Goal: Check status: Check status

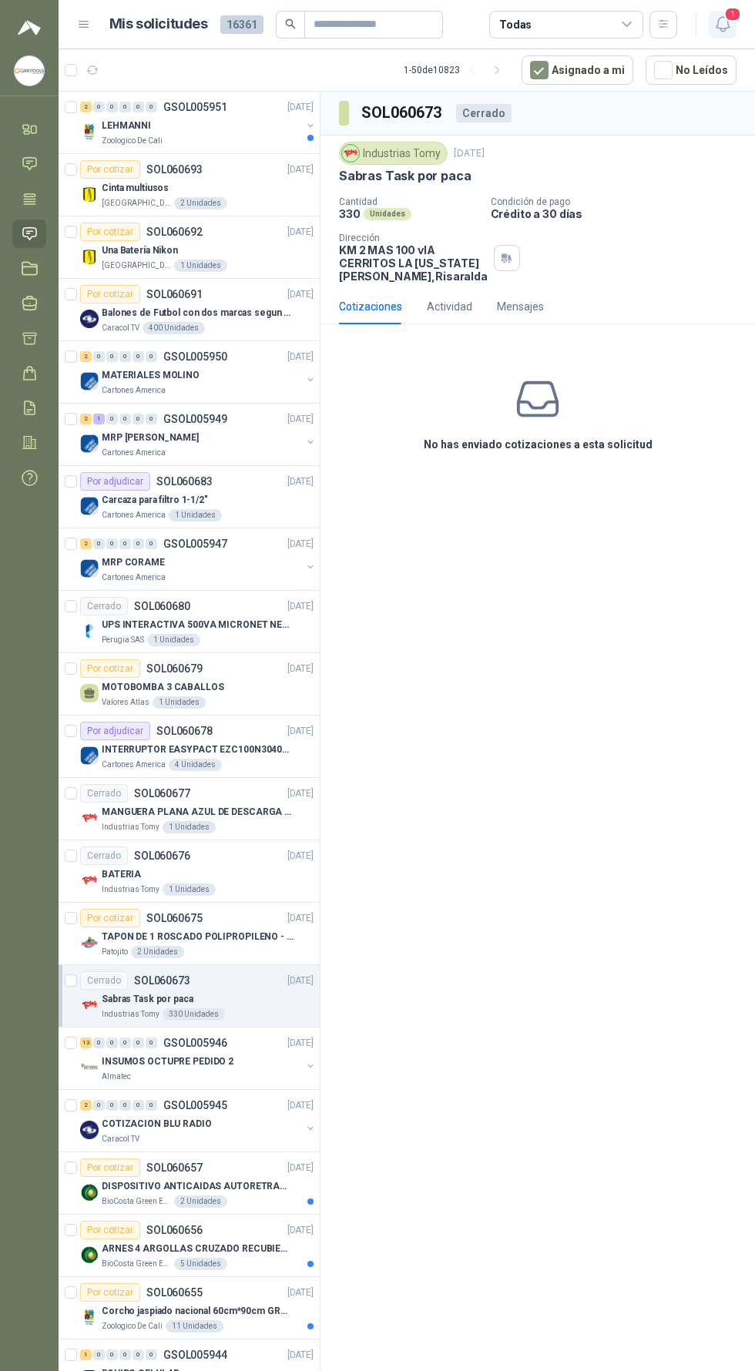
click at [732, 14] on span "1" at bounding box center [732, 14] width 17 height 15
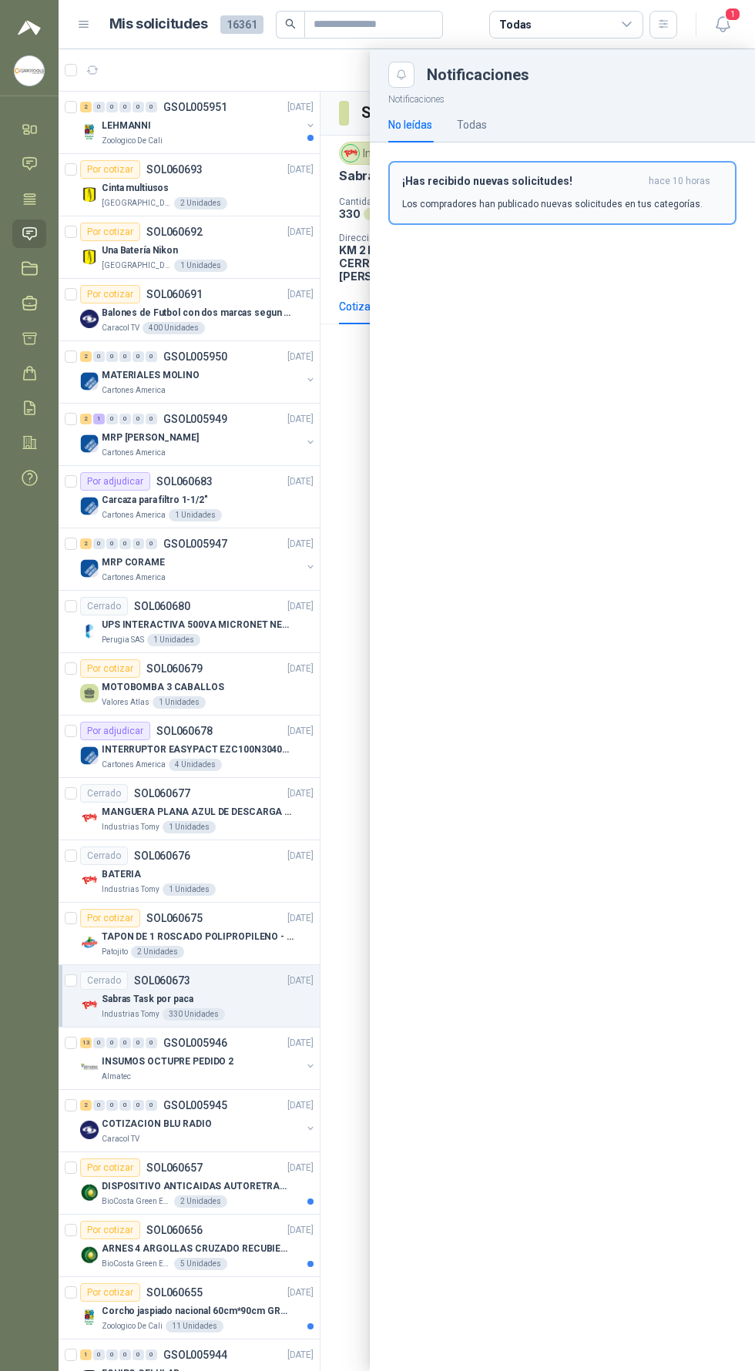
click at [678, 177] on span "hace 10 horas" at bounding box center [679, 181] width 62 height 13
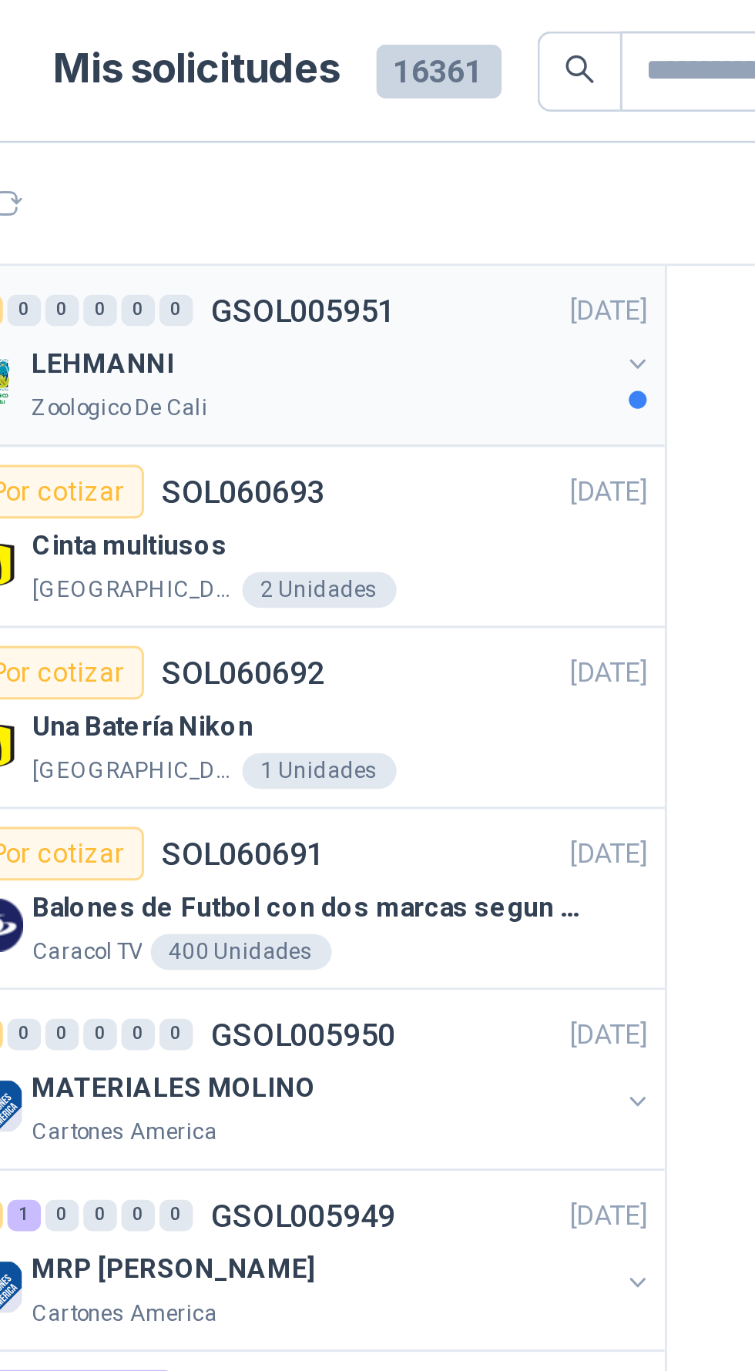
click at [148, 126] on div "LEHMANNI" at bounding box center [201, 125] width 199 height 18
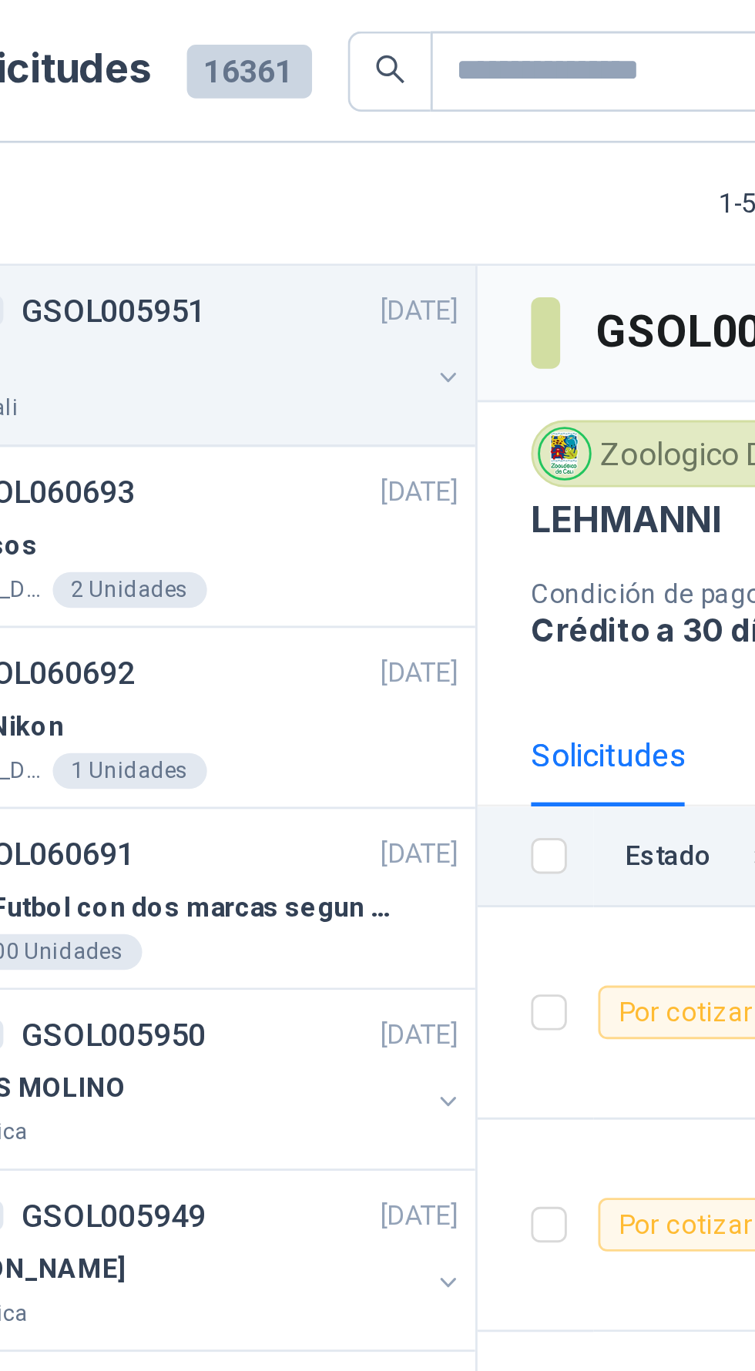
scroll to position [32, 0]
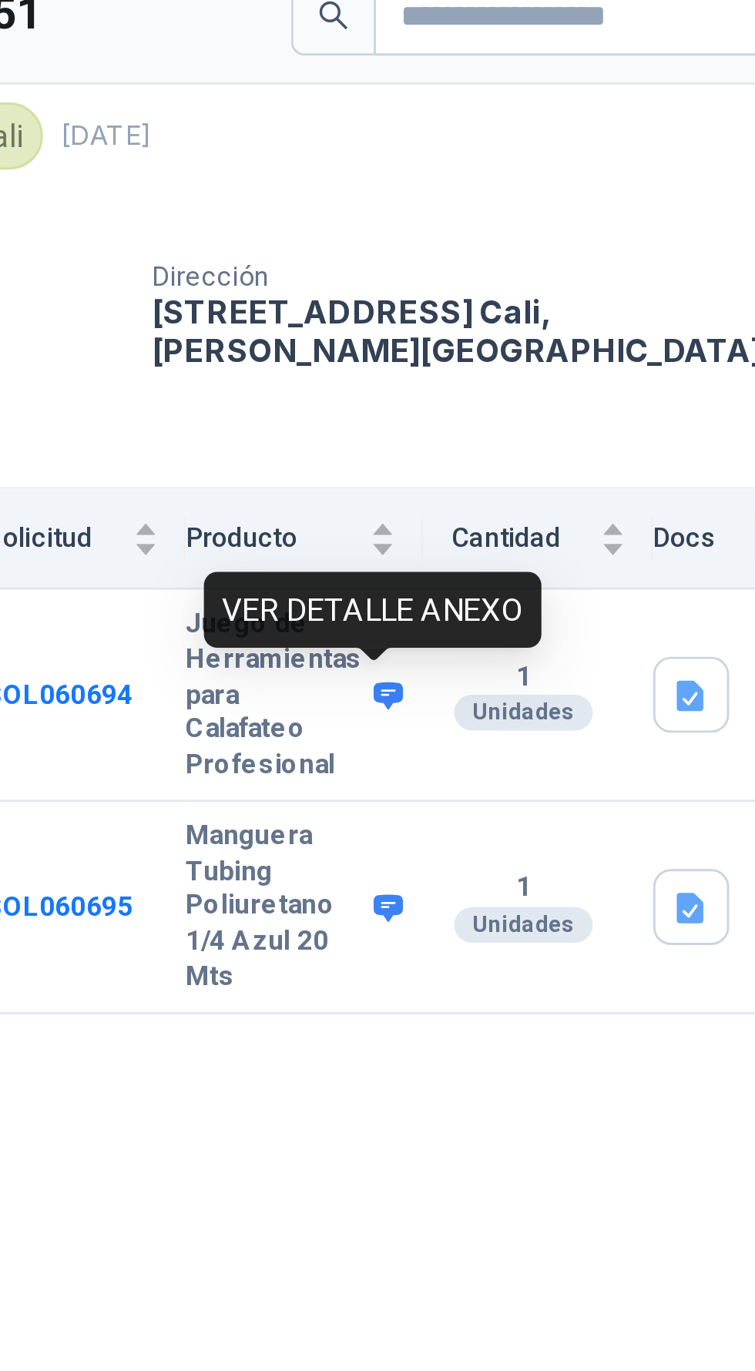
click at [567, 344] on icon at bounding box center [572, 348] width 10 height 9
click at [645, 515] on div "GSOL005951 Zoologico De Cali [DATE] LEHMANNI Condición de pago Crédito a 30 [PE…" at bounding box center [537, 734] width 434 height 1285
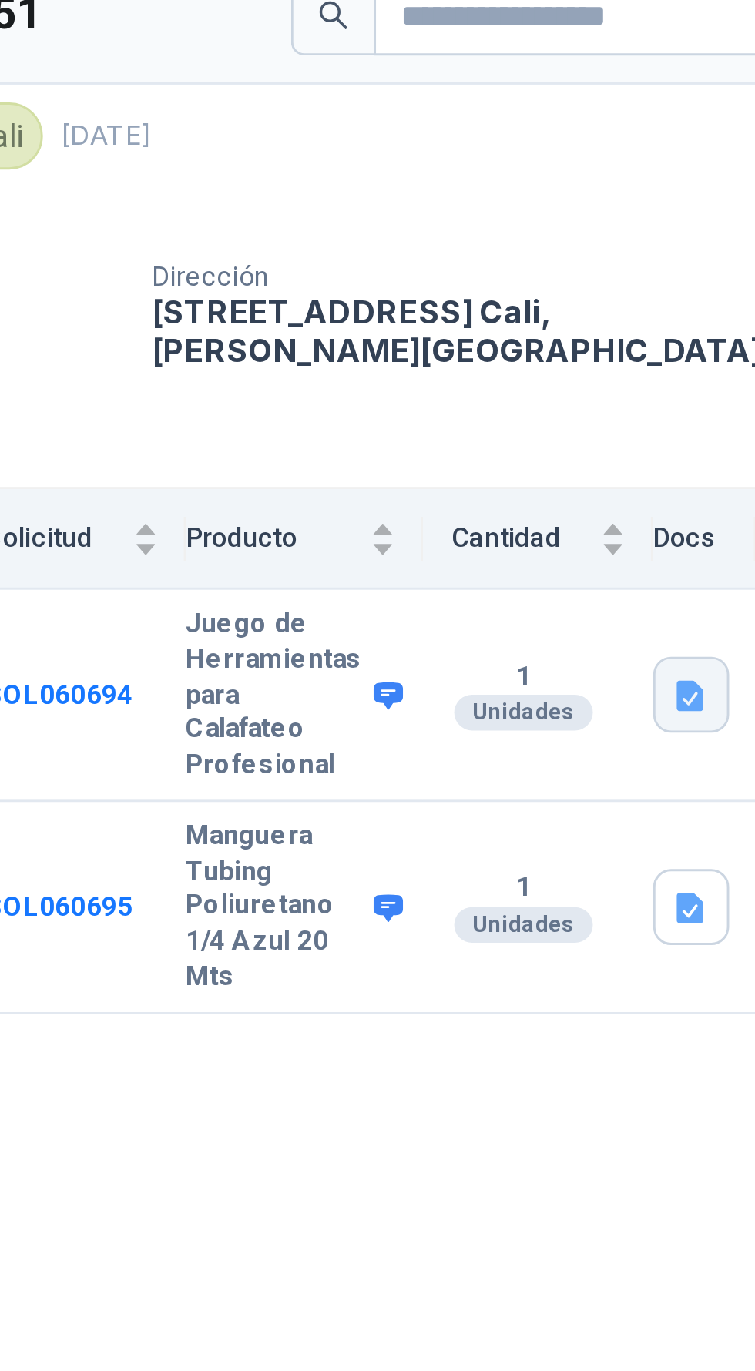
click at [673, 345] on icon "button" at bounding box center [676, 349] width 9 height 10
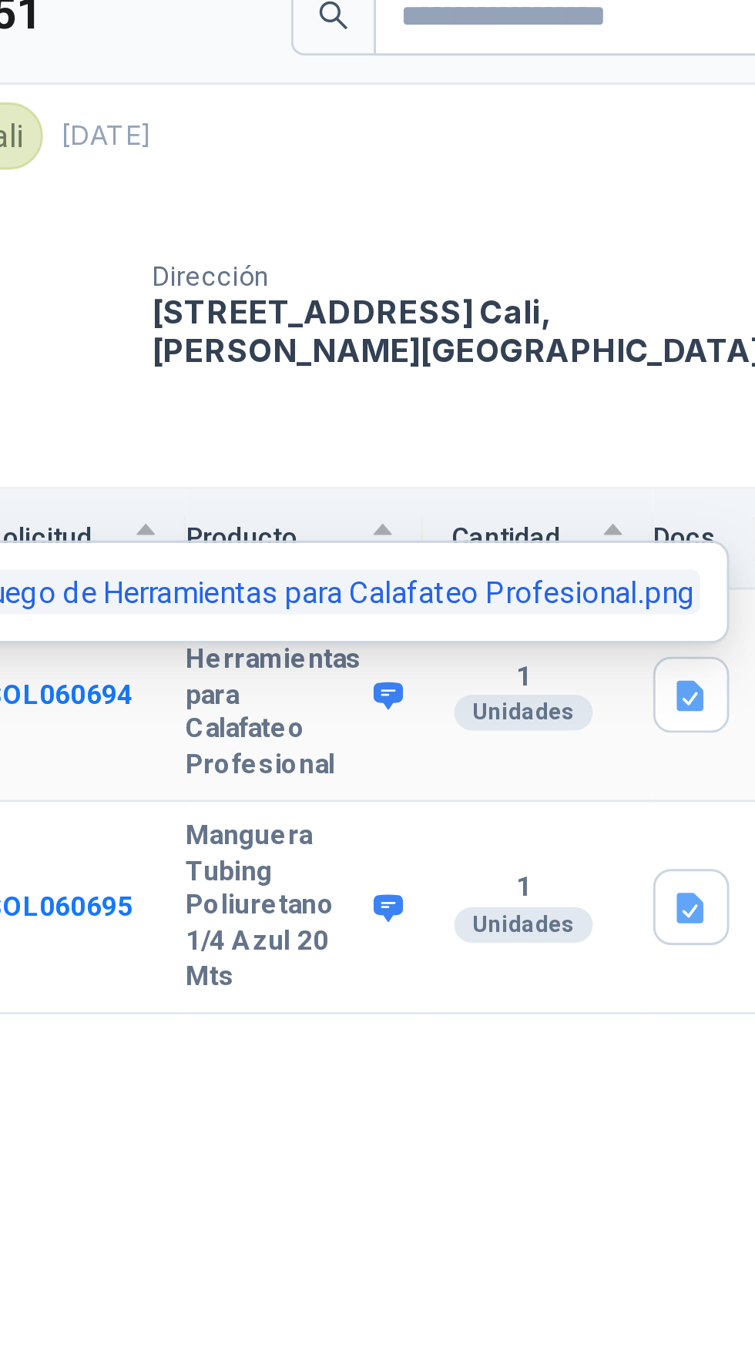
click at [655, 312] on button "Juego de Herramientas para Calafateo Profesional.png" at bounding box center [545, 314] width 268 height 16
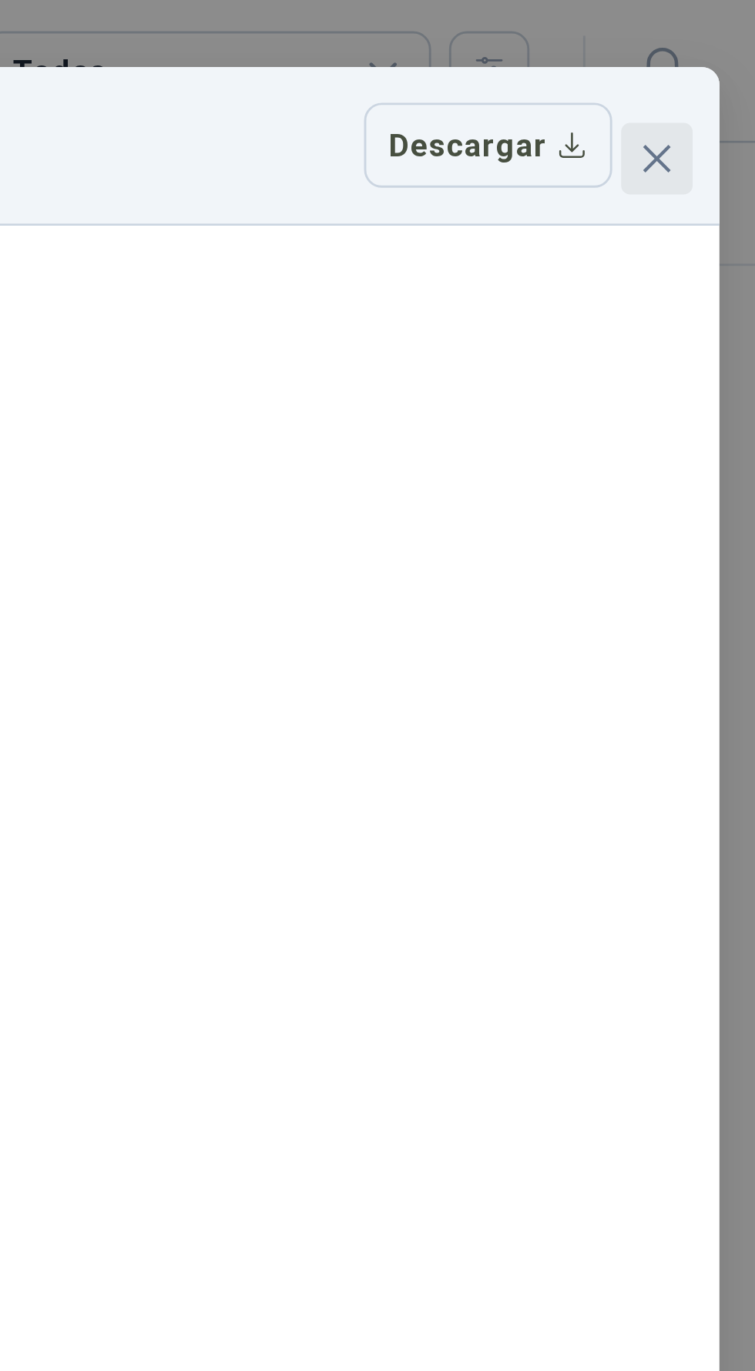
click at [724, 58] on icon "close" at bounding box center [720, 54] width 9 height 9
